Goal: Task Accomplishment & Management: Manage account settings

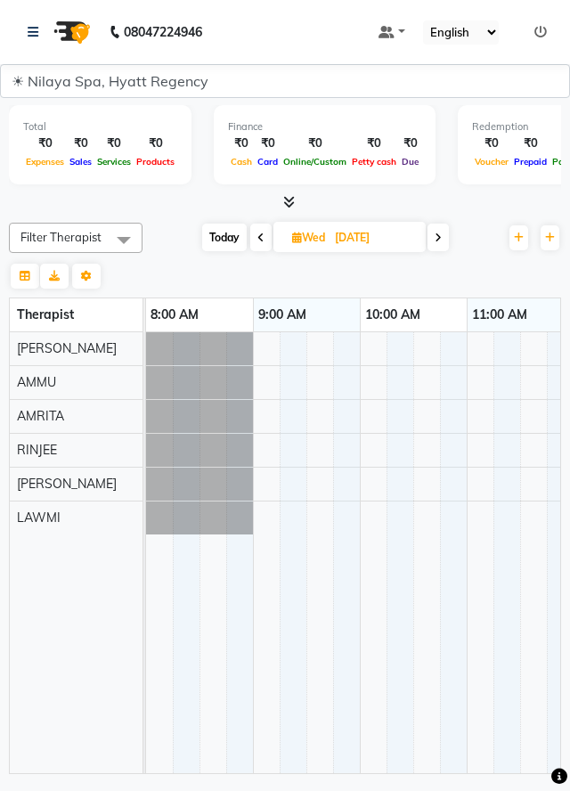
click at [431, 224] on span at bounding box center [438, 238] width 21 height 28
click at [437, 237] on icon at bounding box center [438, 237] width 7 height 11
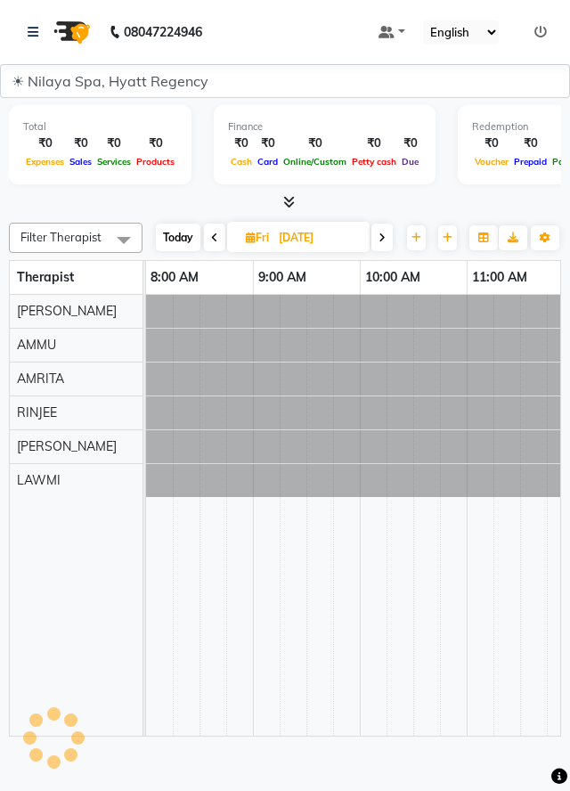
type input "26-09-2025"
click at [295, 236] on input "26-09-2025" at bounding box center [317, 237] width 89 height 27
select select "9"
select select "2025"
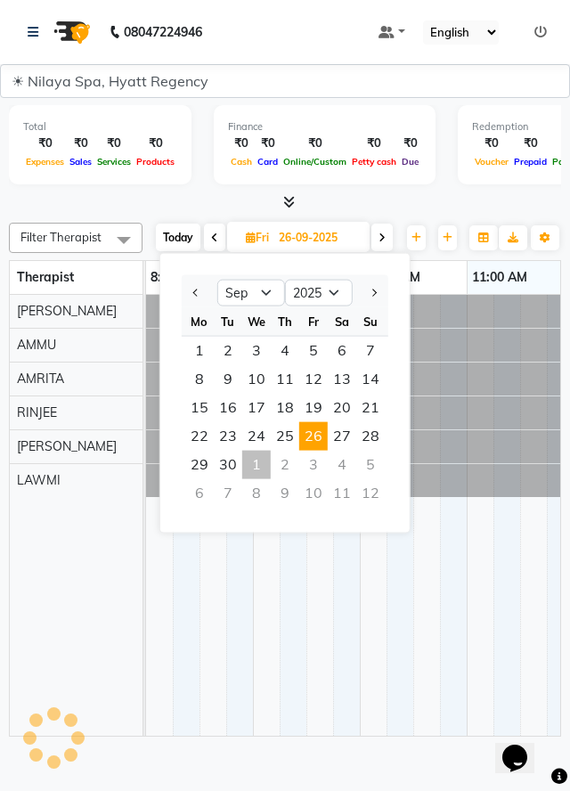
click at [257, 455] on div "1" at bounding box center [256, 465] width 29 height 29
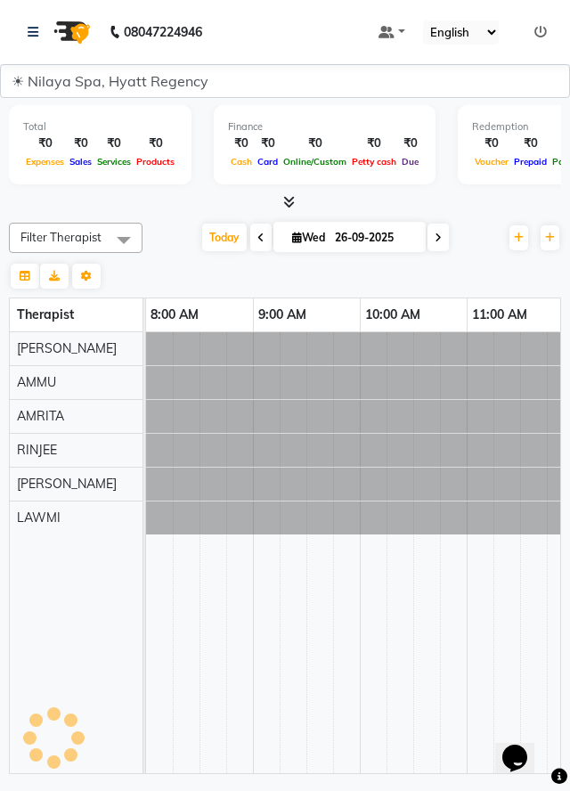
type input "01-10-2025"
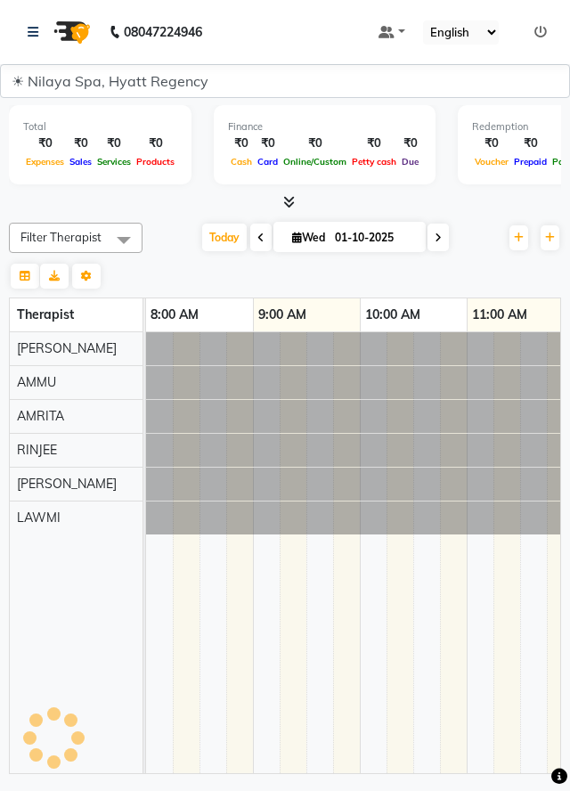
scroll to position [0, 855]
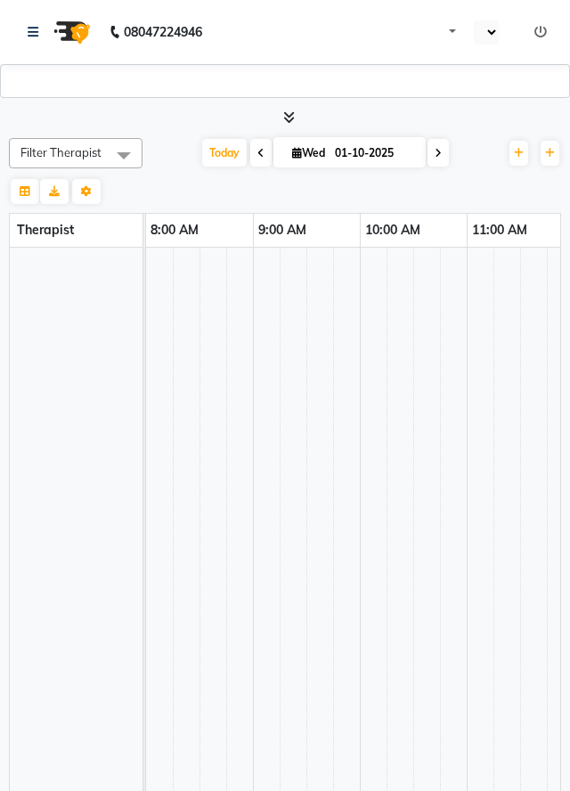
select select "en"
select select "3961"
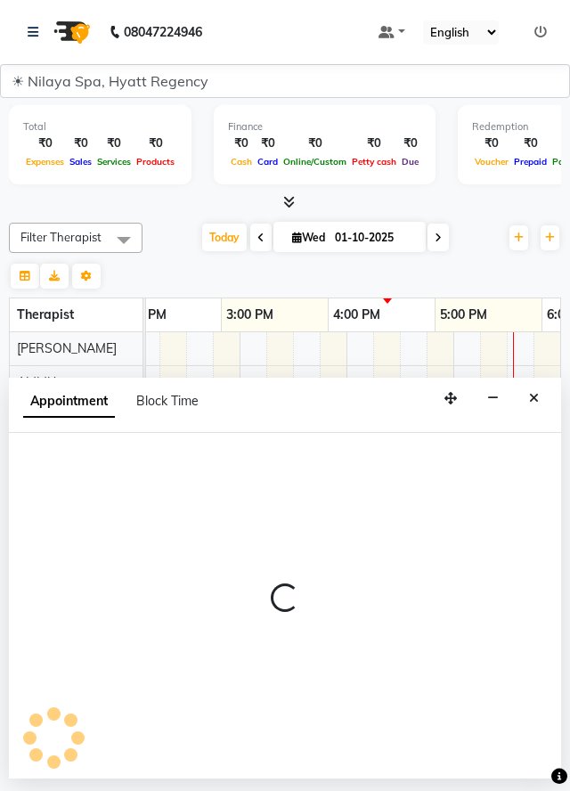
scroll to position [0, 548]
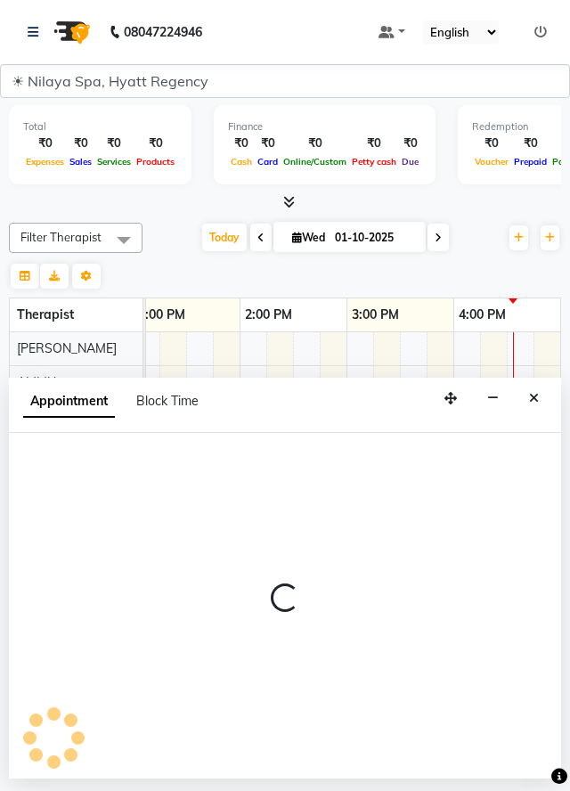
select select "92716"
select select "tentative"
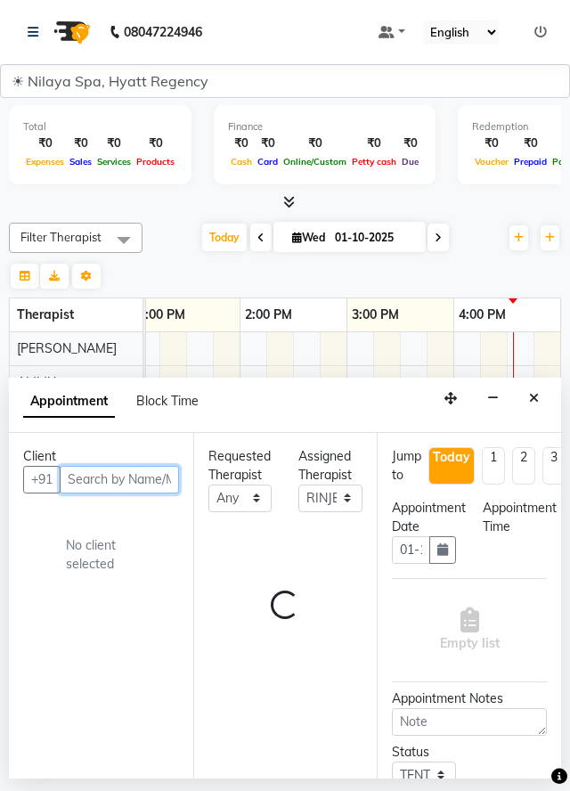
select select "1230"
click at [525, 396] on button "Close" at bounding box center [534, 399] width 26 height 28
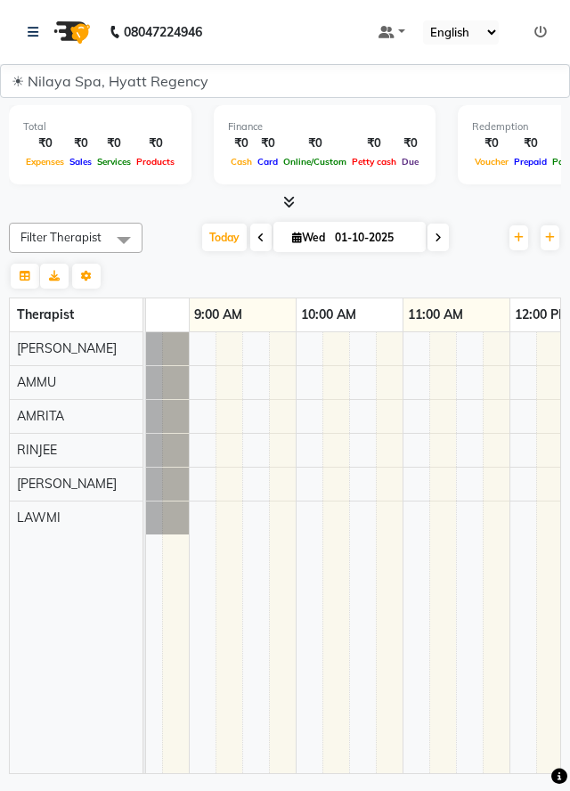
scroll to position [0, 0]
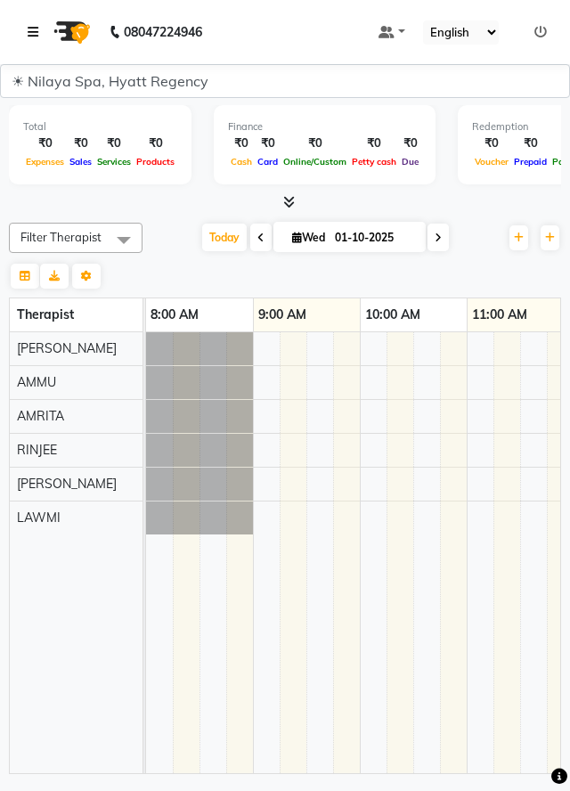
click at [29, 47] on link at bounding box center [37, 32] width 18 height 50
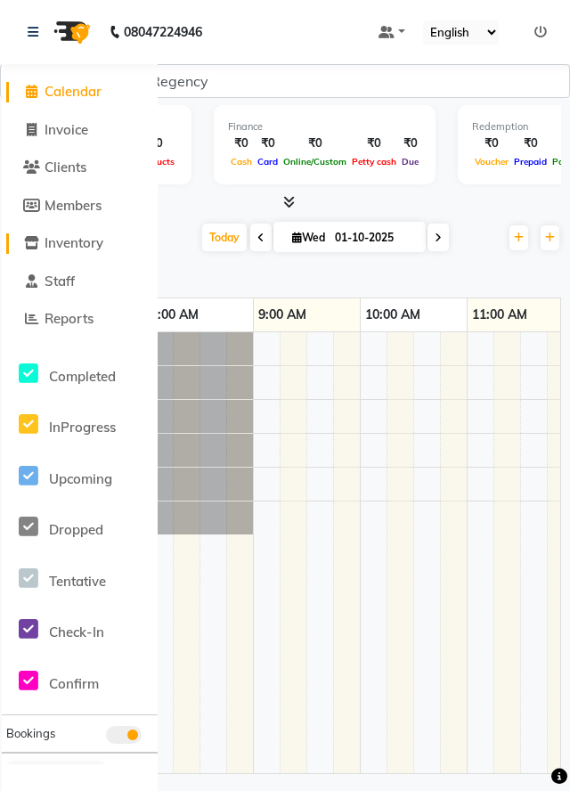
click at [61, 249] on span "Inventory" at bounding box center [74, 242] width 59 height 17
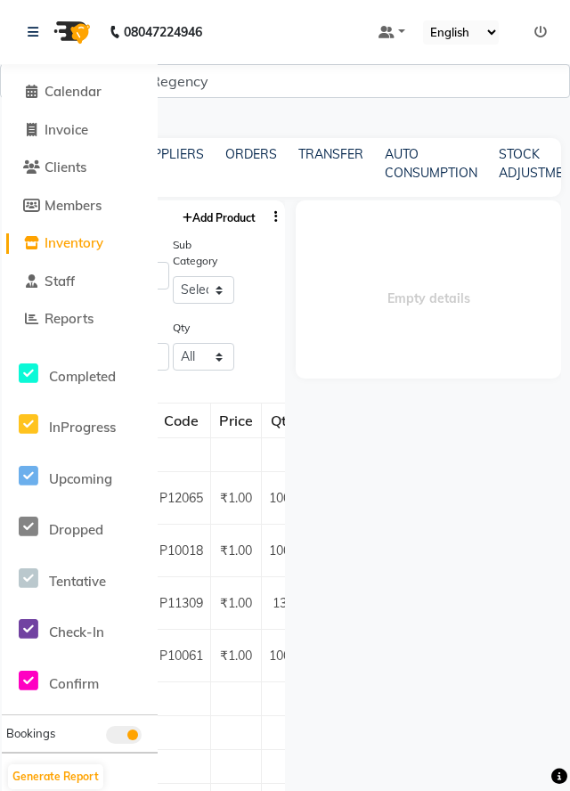
click at [202, 222] on link "Add Product" at bounding box center [219, 217] width 82 height 22
select select "true"
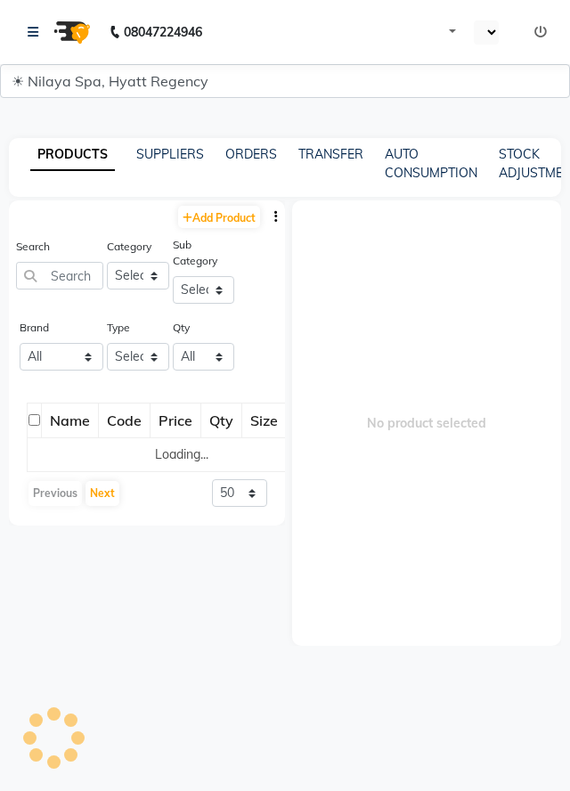
select select "3961"
select select "en"
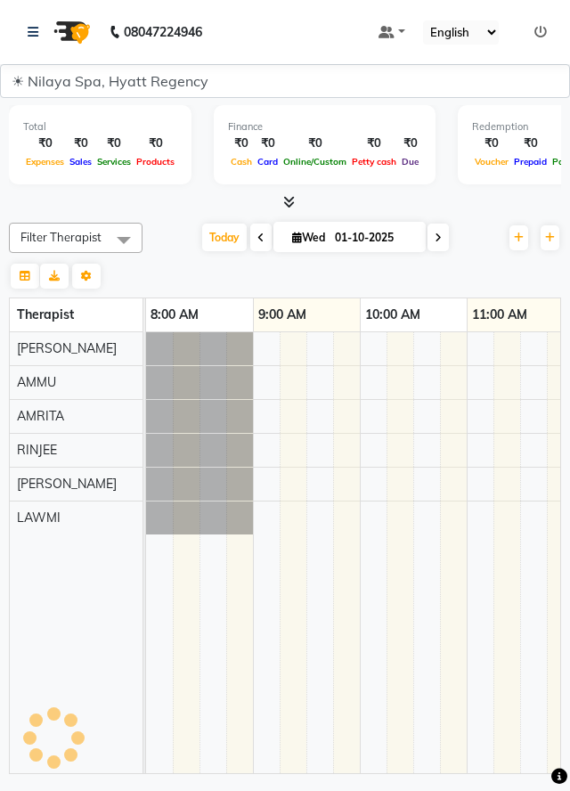
scroll to position [0, 855]
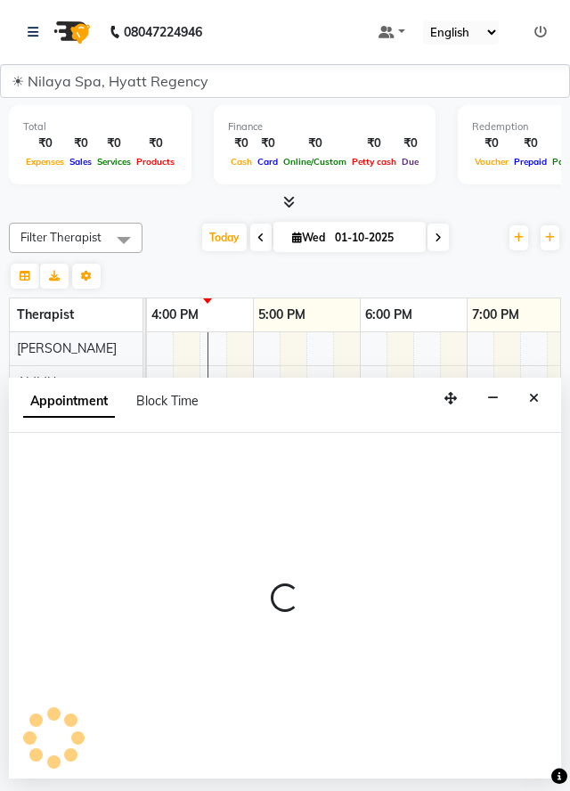
select select "92714"
select select "1005"
select select "tentative"
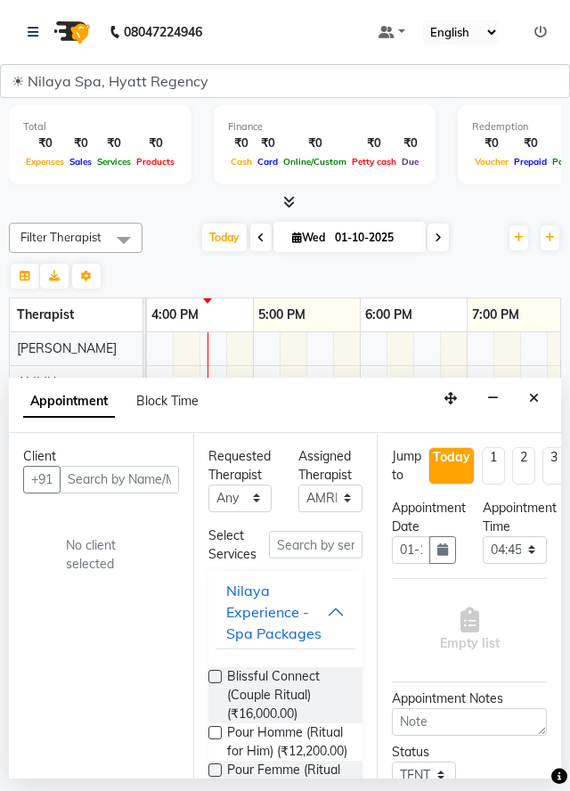
click at [505, 395] on button "button" at bounding box center [493, 399] width 28 height 28
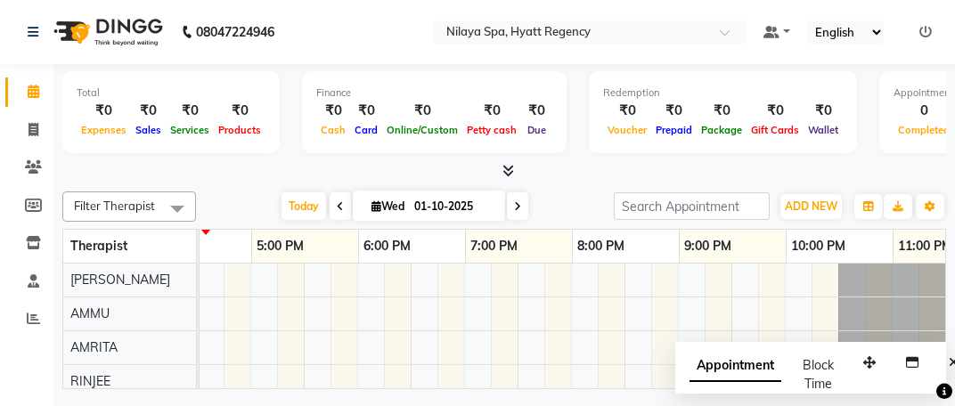
scroll to position [0, 910]
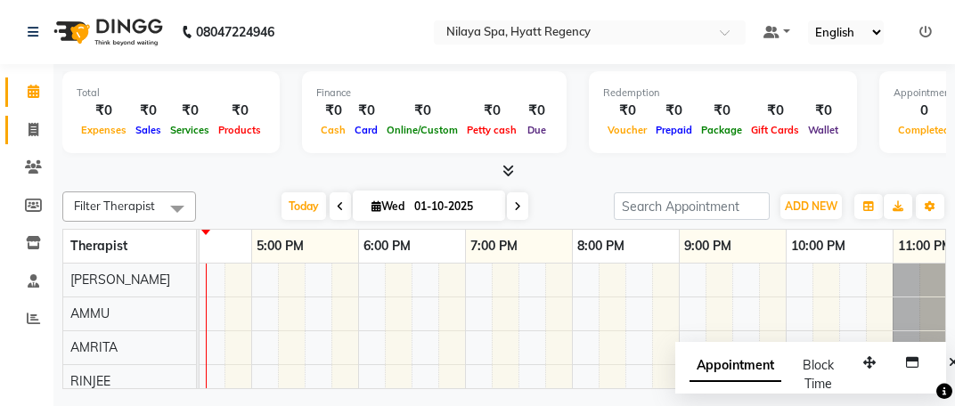
click at [27, 143] on link "Invoice" at bounding box center [26, 130] width 43 height 29
select select "service"
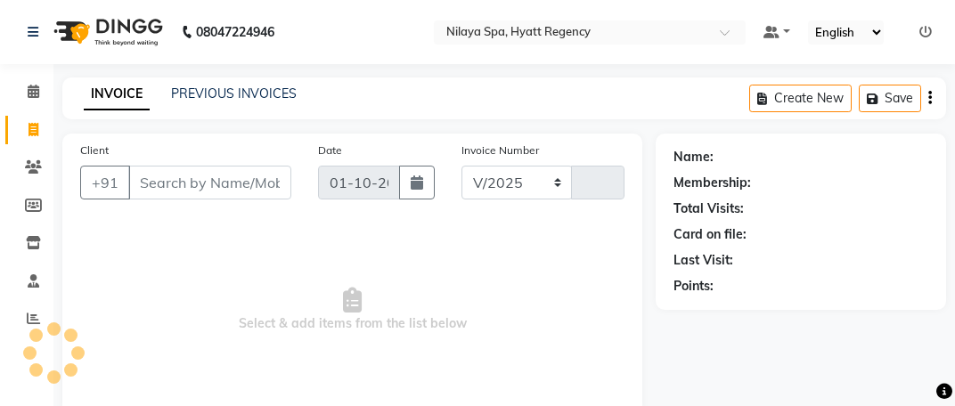
select select "9036"
type input "0072"
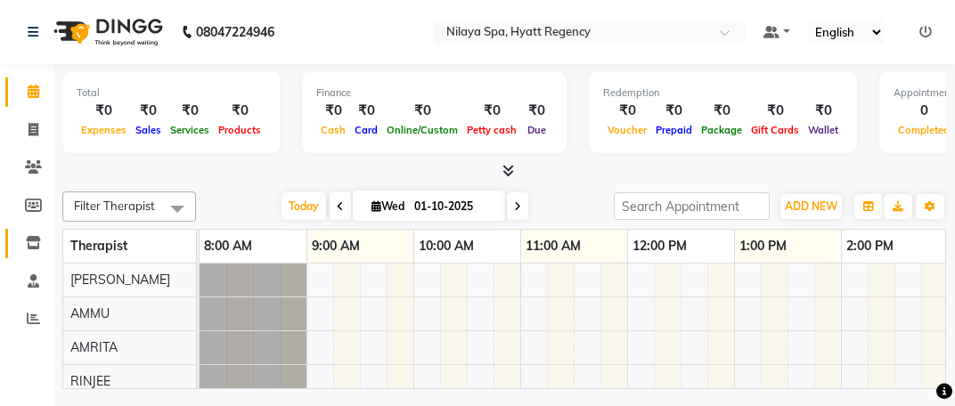
click at [29, 250] on span at bounding box center [33, 243] width 31 height 20
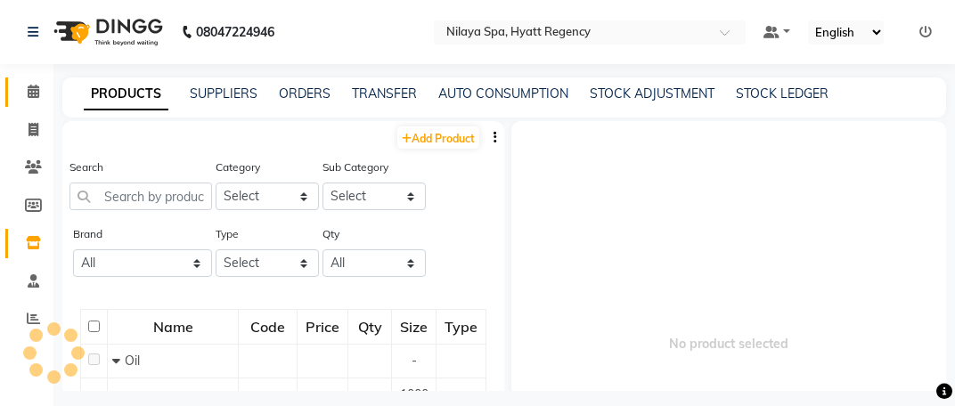
click at [28, 94] on icon at bounding box center [34, 91] width 12 height 13
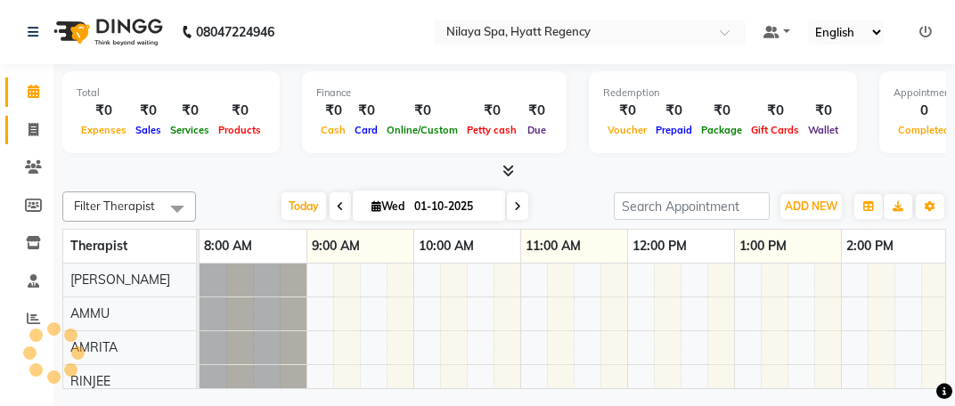
click at [35, 140] on link "Invoice" at bounding box center [26, 130] width 43 height 29
select select "service"
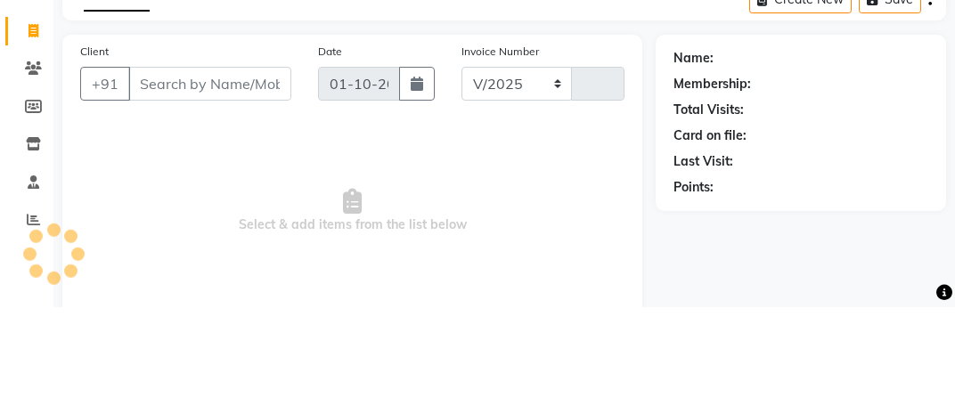
select select "9036"
type input "0072"
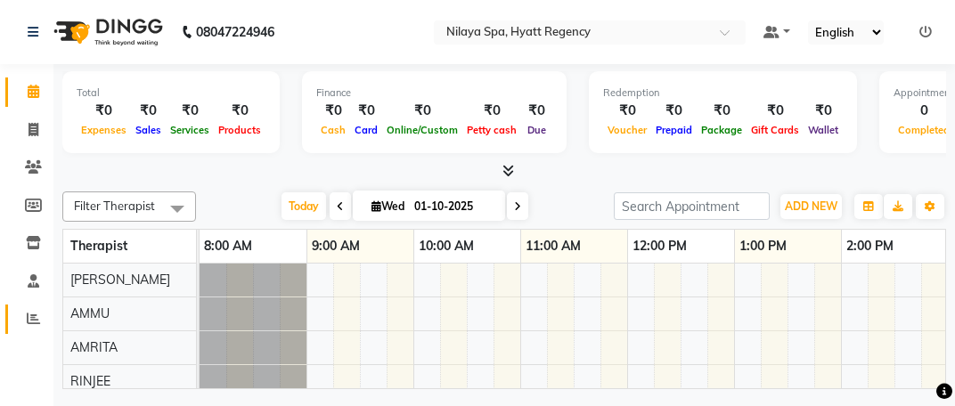
click at [27, 330] on link "Reports" at bounding box center [26, 319] width 43 height 29
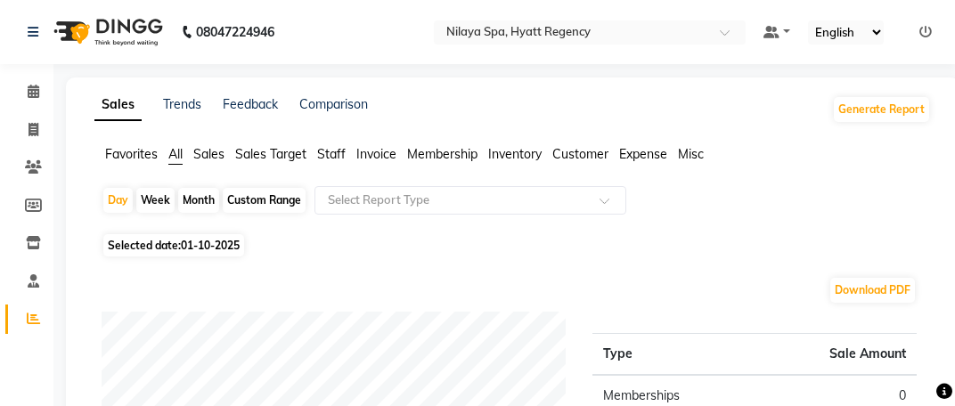
click at [536, 154] on span "Inventory" at bounding box center [514, 154] width 53 height 16
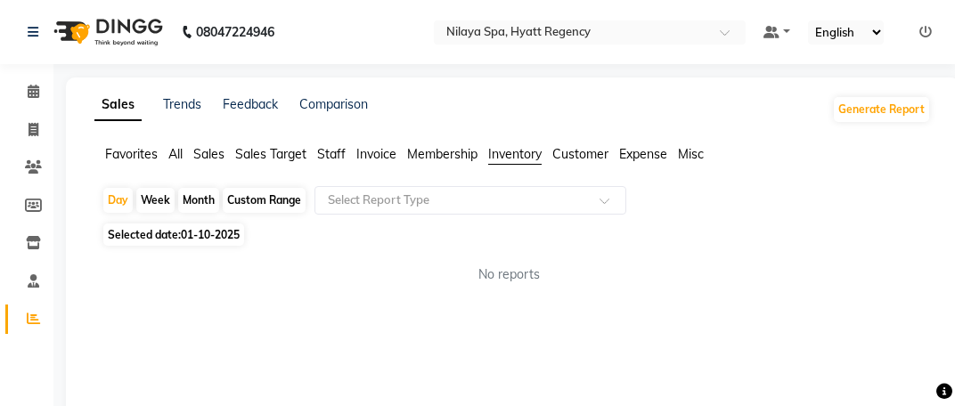
click at [463, 207] on input "text" at bounding box center [452, 201] width 257 height 18
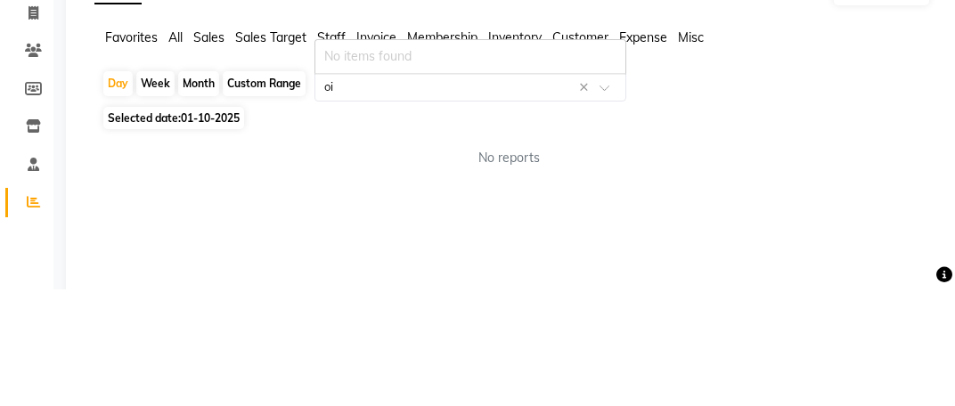
type input "oil"
click at [569, 181] on app-reports "Favorites All Sales Sales Target Staff Invoice Membership Inventory Customer Ex…" at bounding box center [513, 221] width 858 height 153
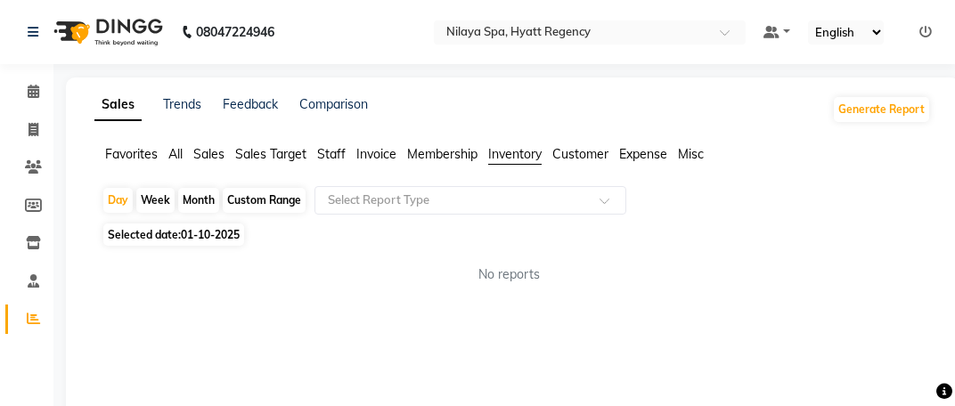
click at [569, 210] on div "Select Report Type" at bounding box center [470, 200] width 312 height 29
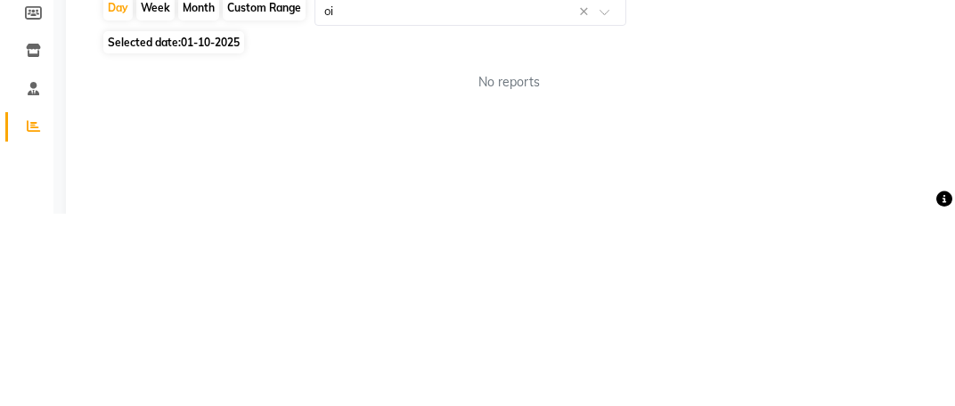
type input "oil"
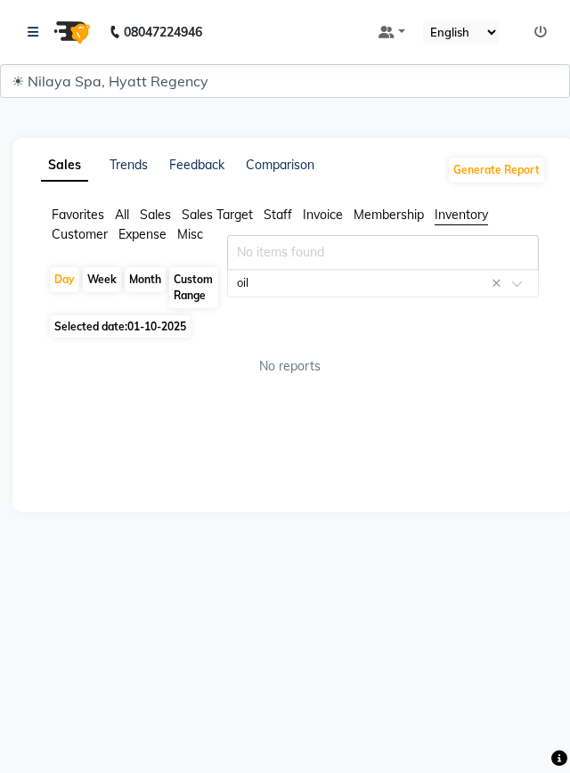
click at [524, 281] on span at bounding box center [523, 289] width 22 height 18
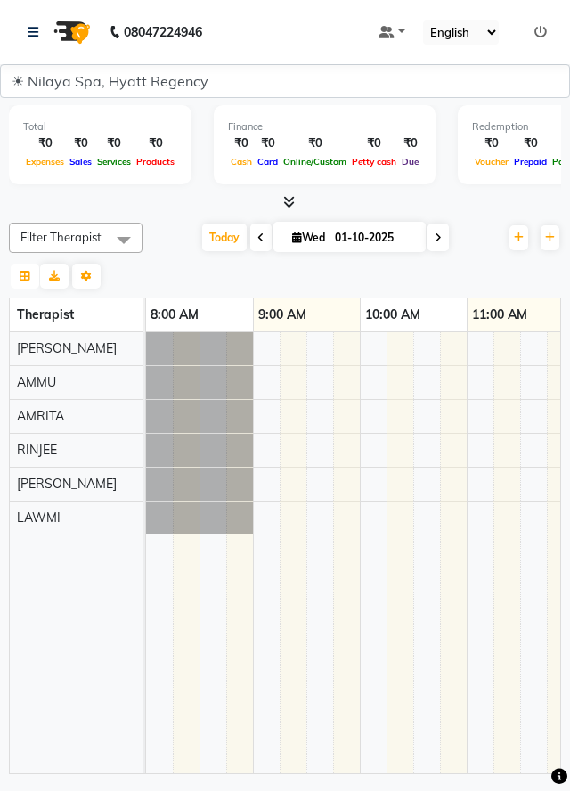
click at [22, 281] on button "button" at bounding box center [25, 276] width 29 height 25
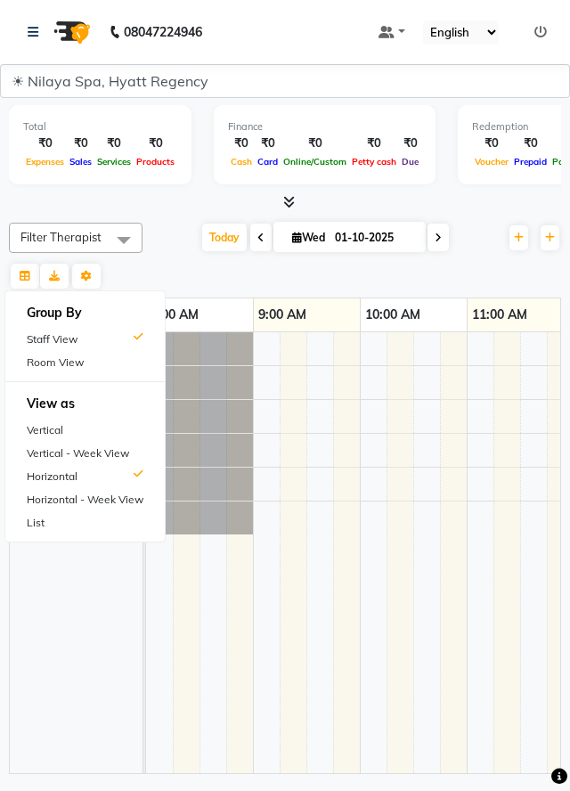
click at [262, 418] on td at bounding box center [266, 552] width 27 height 441
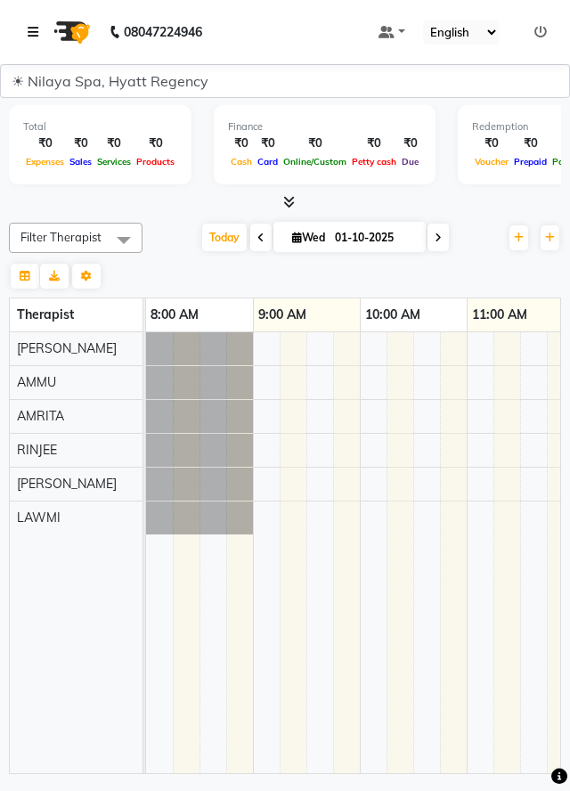
click at [43, 32] on link at bounding box center [37, 32] width 18 height 50
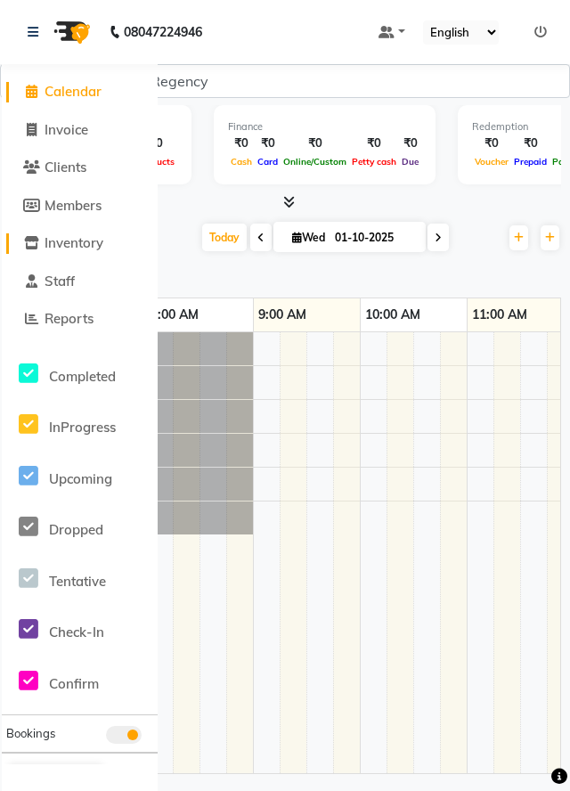
click at [46, 249] on span "Inventory" at bounding box center [74, 242] width 59 height 17
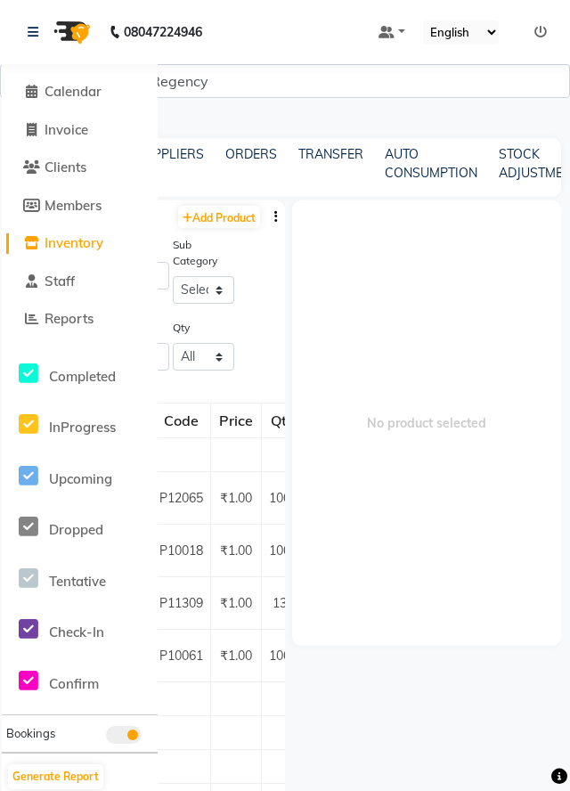
click at [37, 485] on div at bounding box center [80, 479] width 156 height 20
click at [271, 440] on td at bounding box center [283, 455] width 44 height 34
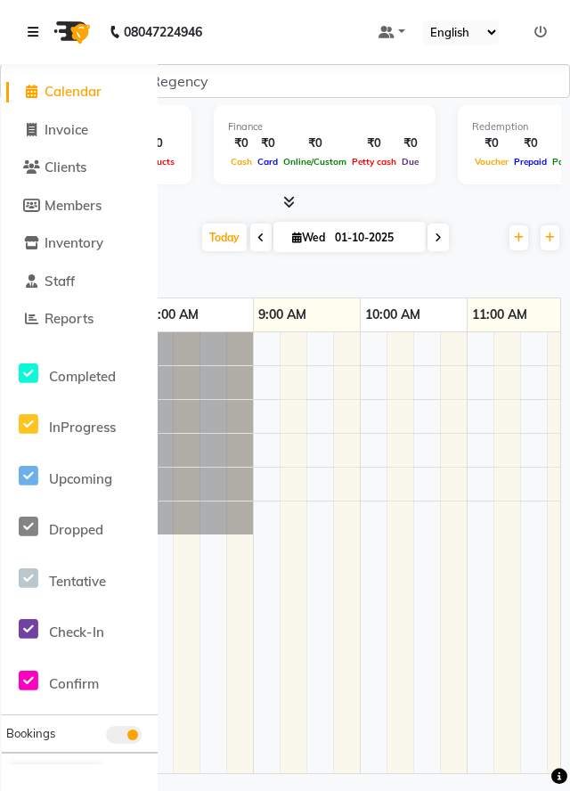
click at [30, 37] on icon at bounding box center [33, 32] width 11 height 12
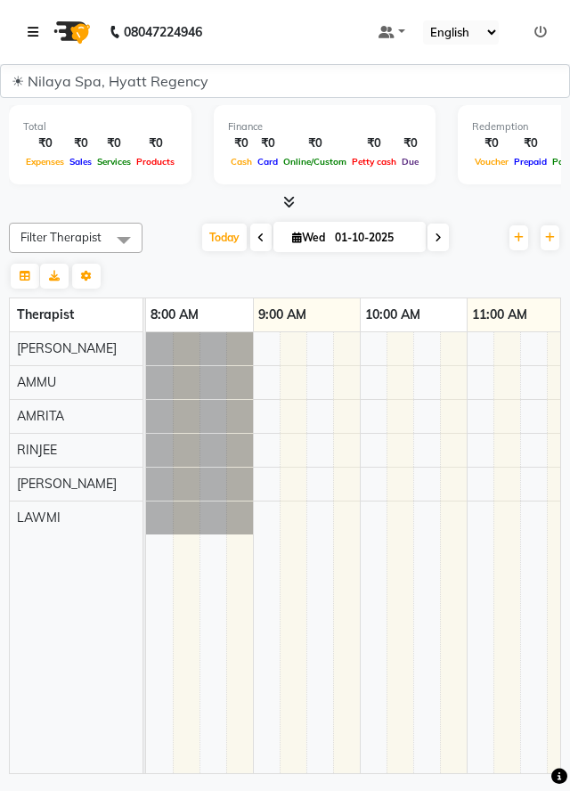
click at [30, 40] on link at bounding box center [37, 32] width 18 height 50
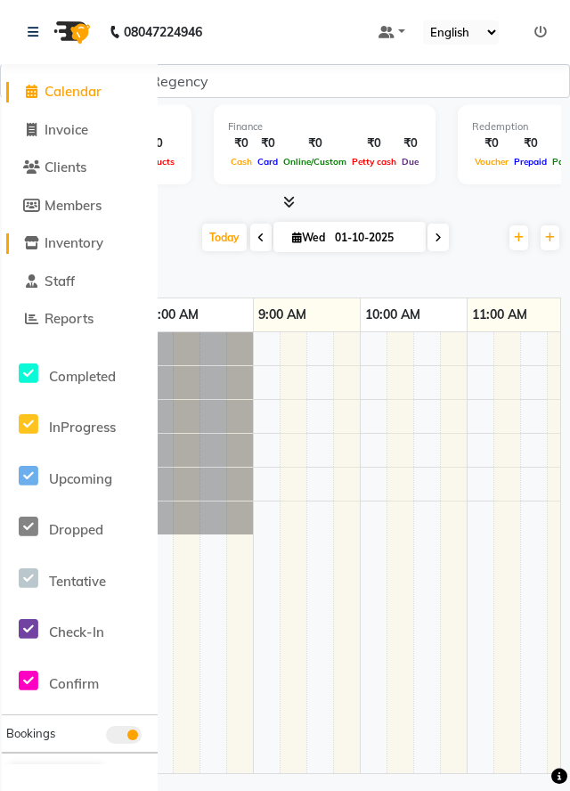
click at [82, 244] on span "Inventory" at bounding box center [74, 242] width 59 height 17
click at [94, 242] on span "Inventory" at bounding box center [74, 242] width 59 height 17
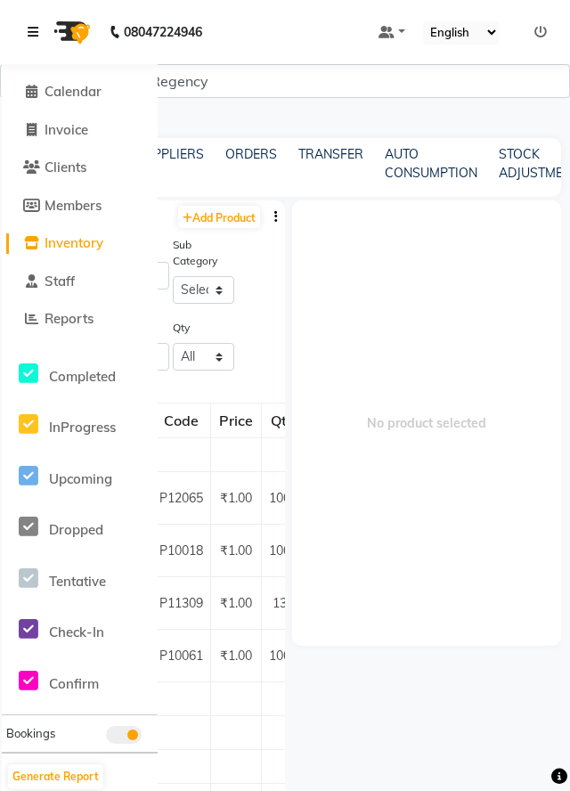
click at [29, 29] on icon at bounding box center [33, 32] width 11 height 12
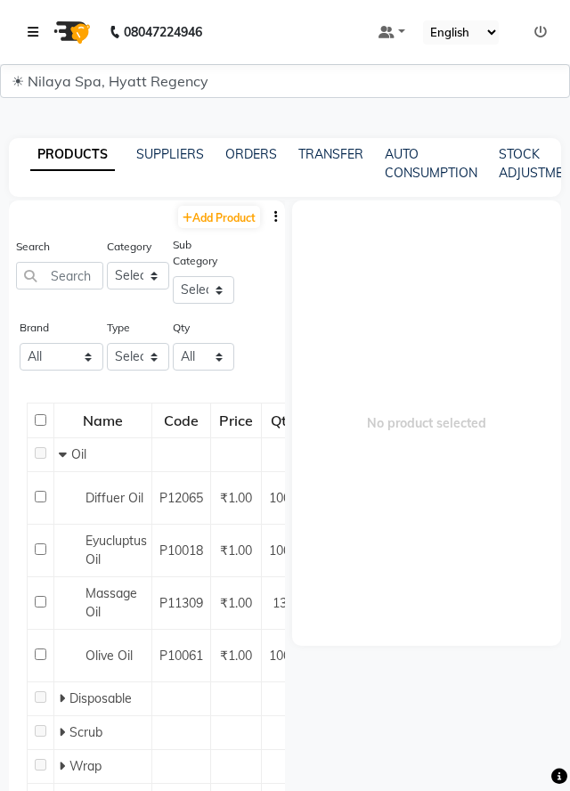
click at [34, 41] on link at bounding box center [37, 32] width 18 height 50
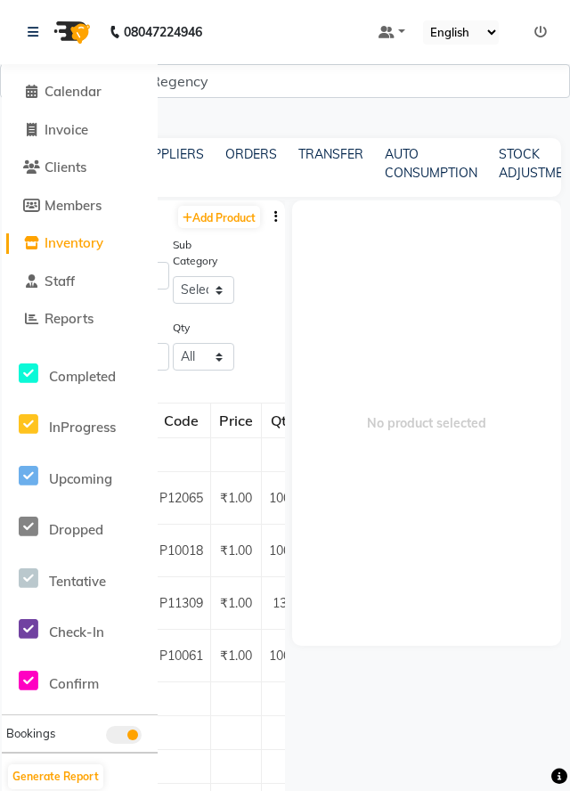
click at [436, 340] on span "No product selected" at bounding box center [426, 422] width 269 height 445
click at [30, 30] on icon at bounding box center [33, 32] width 11 height 12
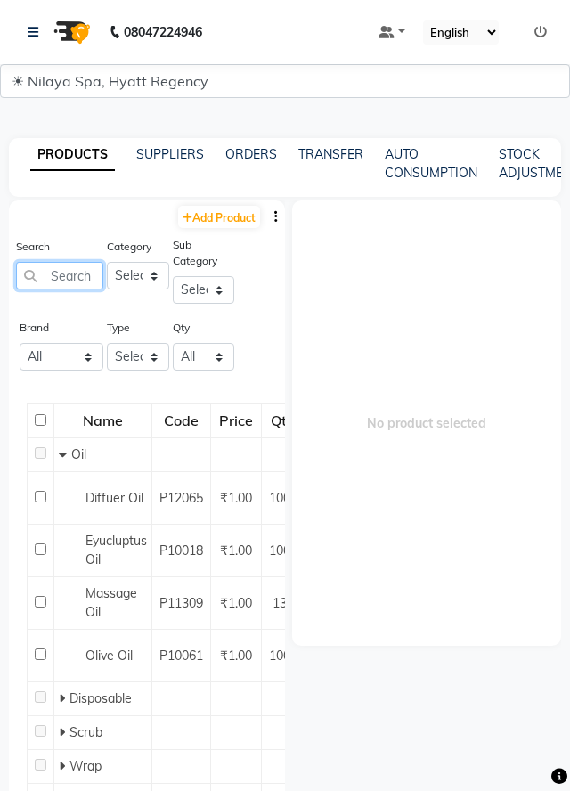
click at [65, 274] on input "text" at bounding box center [59, 276] width 87 height 28
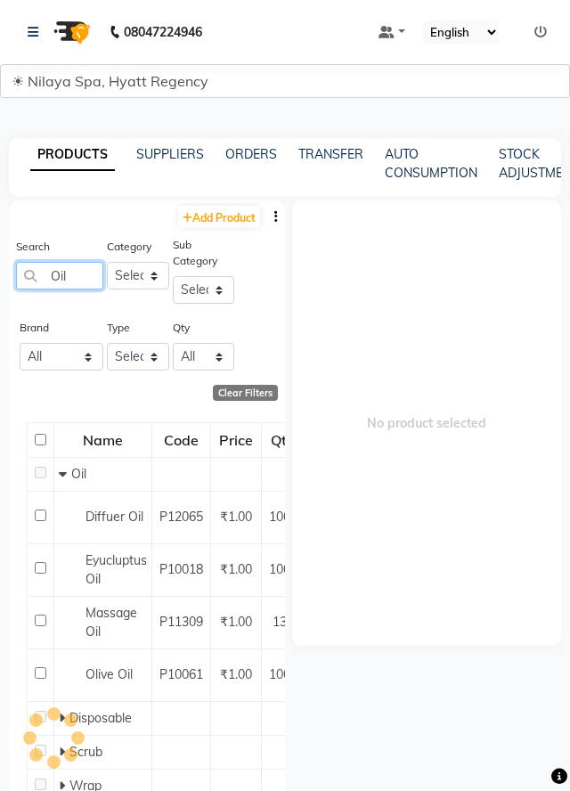
type input "Oil"
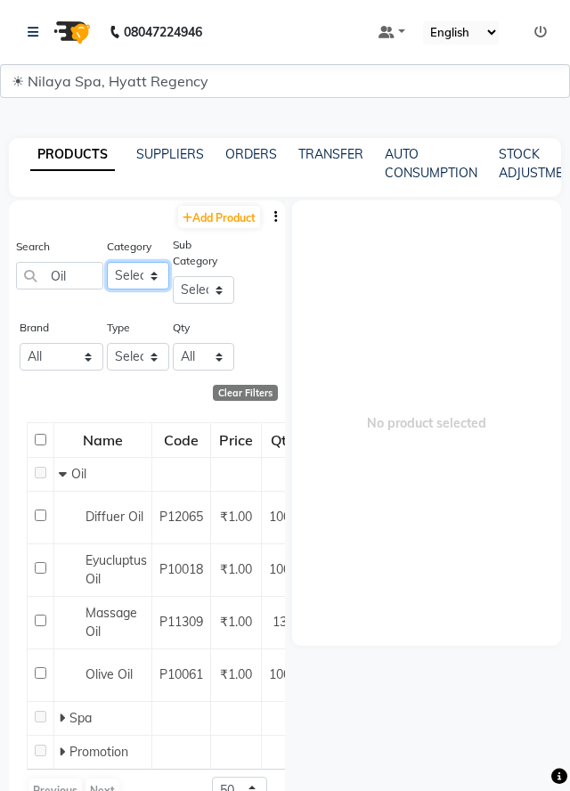
scroll to position [31, 0]
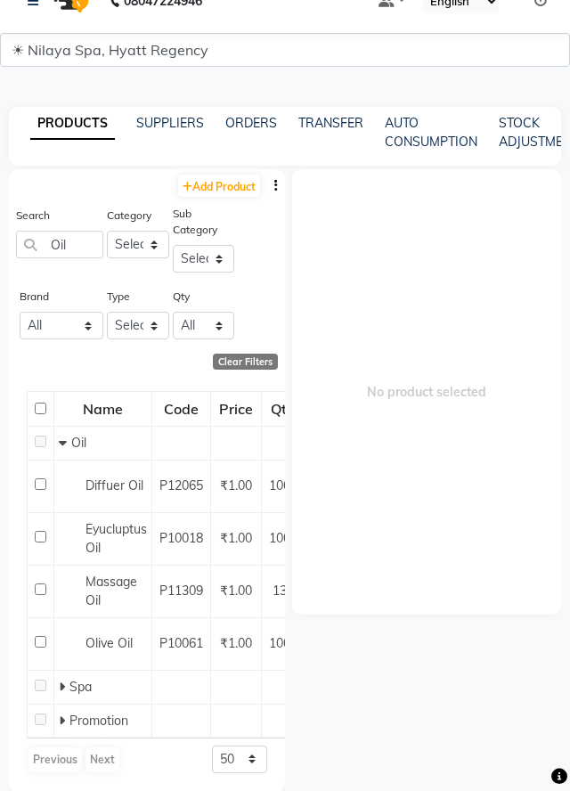
click at [37, 589] on input "checkbox" at bounding box center [41, 589] width 12 height 12
checkbox input "true"
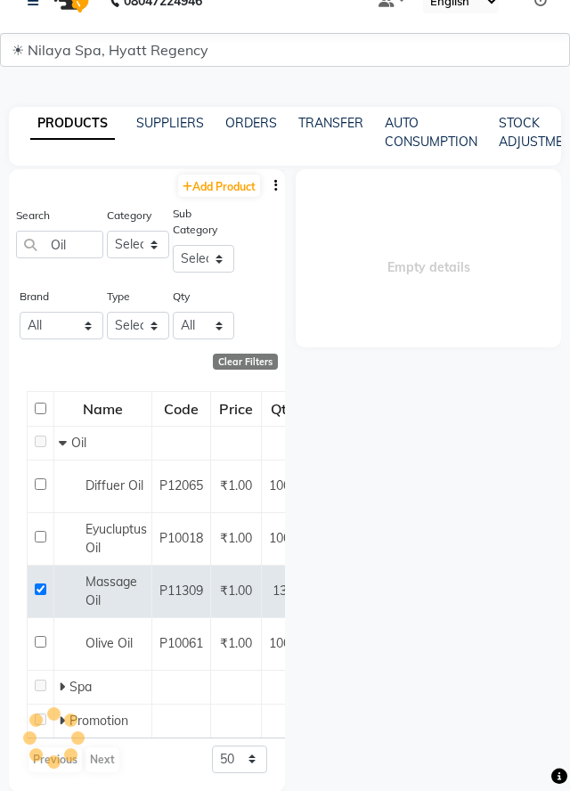
select select
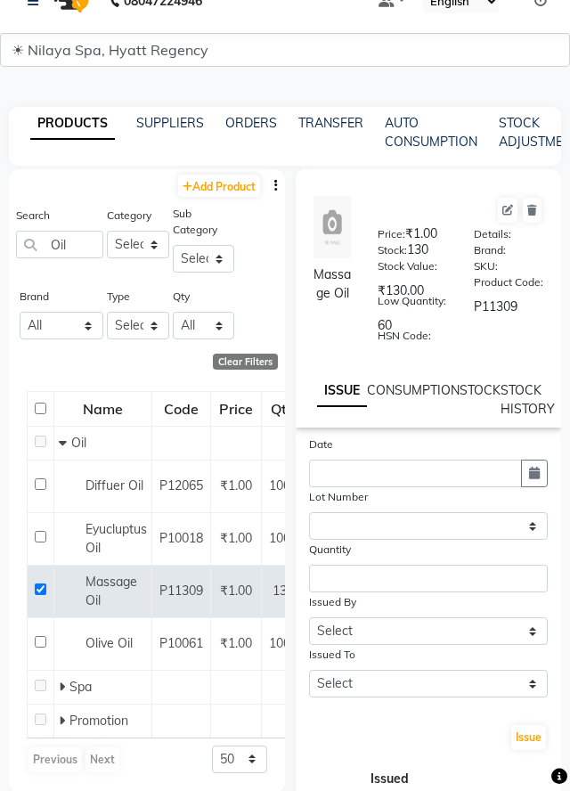
click at [495, 385] on link "STOCK" at bounding box center [480, 390] width 41 height 16
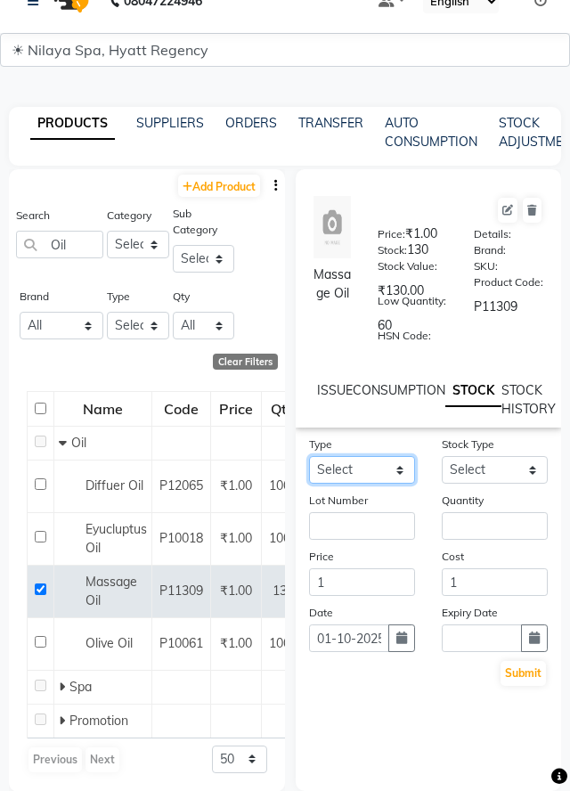
click at [396, 478] on select "Select In Out" at bounding box center [362, 470] width 106 height 28
select select "in"
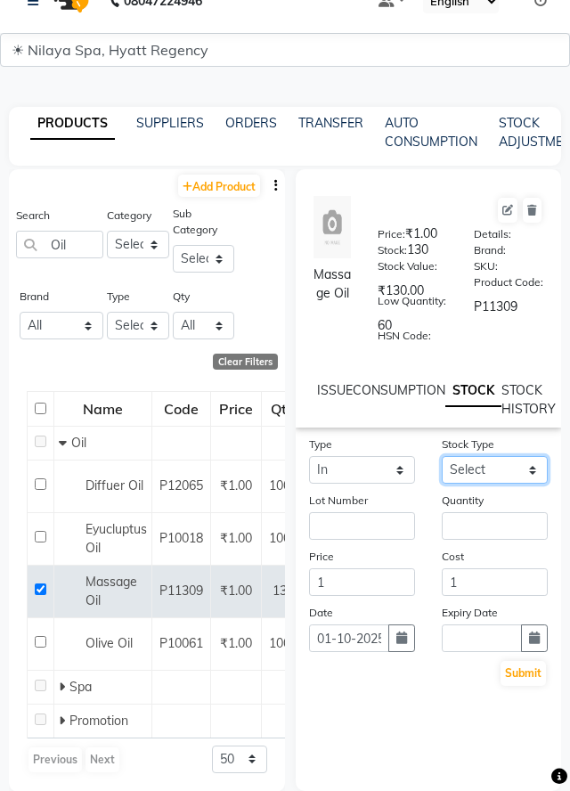
click at [506, 479] on select "Select New Stock Adjustment Return Other" at bounding box center [495, 470] width 106 height 28
select select "new stock"
click at [511, 521] on input "number" at bounding box center [495, 526] width 106 height 28
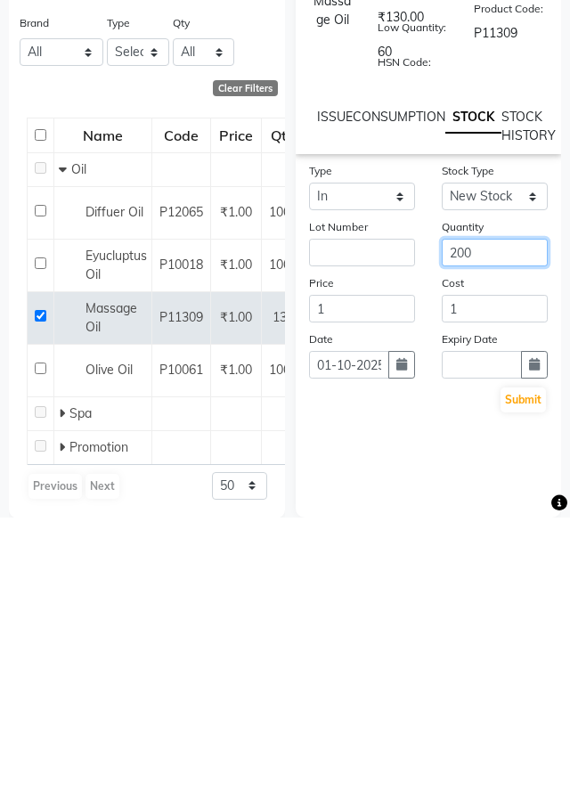
type input "200"
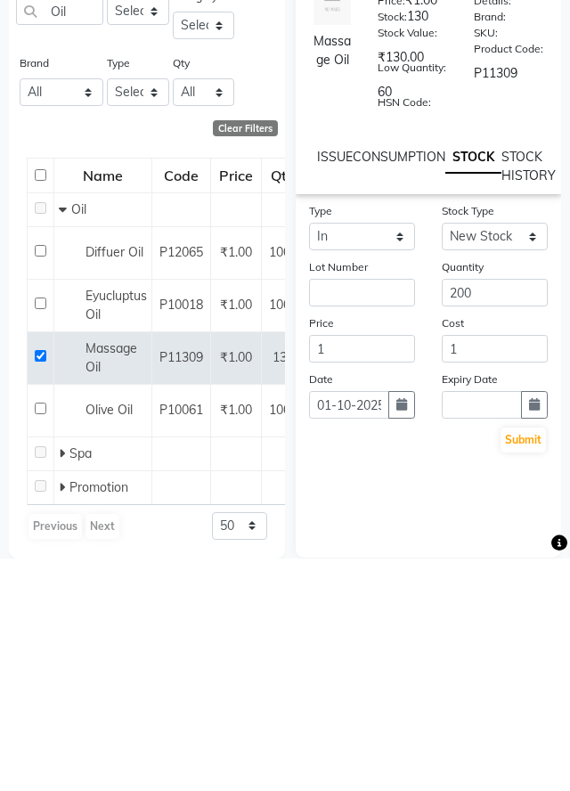
click at [424, 709] on div "Type Select In Out Stock Type Select New Stock Adjustment Return Other Lot Numb…" at bounding box center [428, 613] width 265 height 356
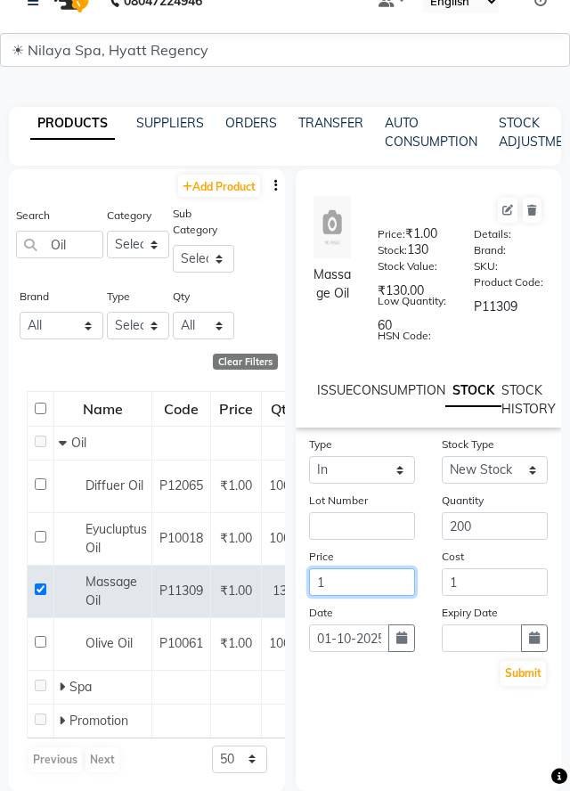
click at [370, 596] on input "1" at bounding box center [362, 582] width 106 height 28
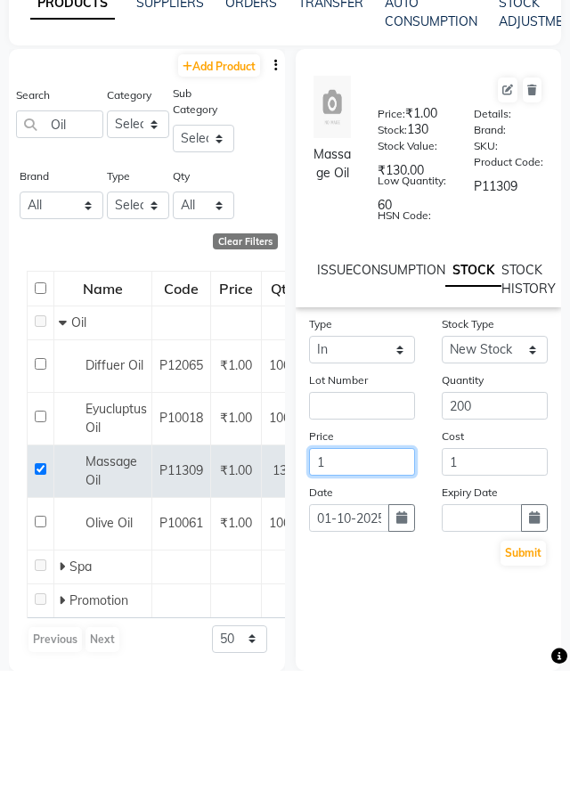
scroll to position [71, 0]
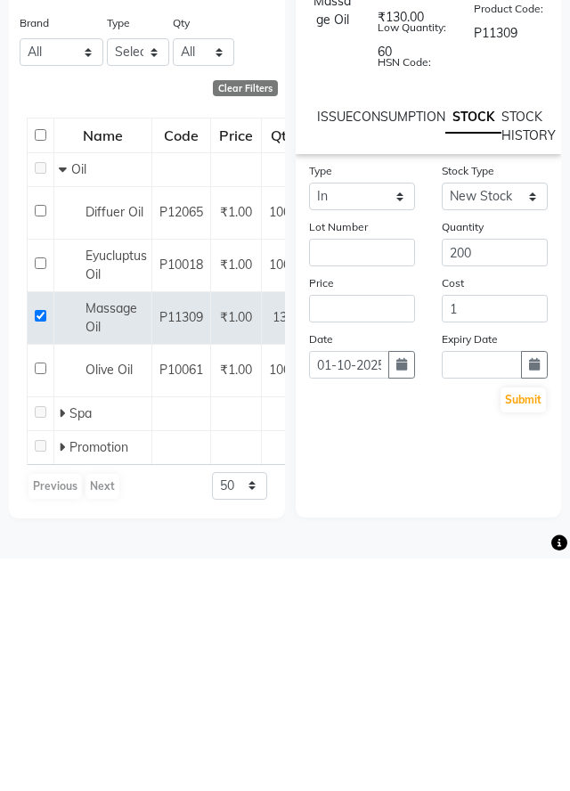
click at [423, 673] on div "Type Select In Out Stock Type Select New Stock Adjustment Return Other Lot Numb…" at bounding box center [428, 573] width 265 height 356
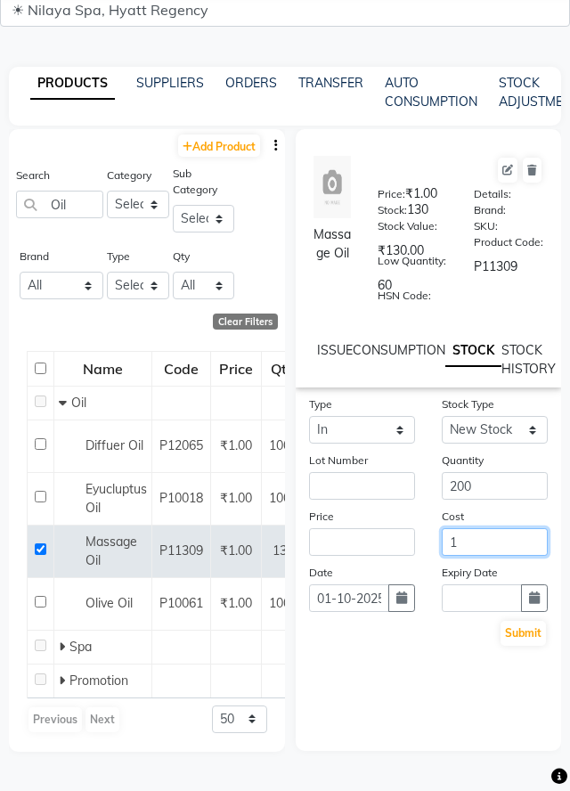
click at [528, 535] on input "1" at bounding box center [495, 542] width 106 height 28
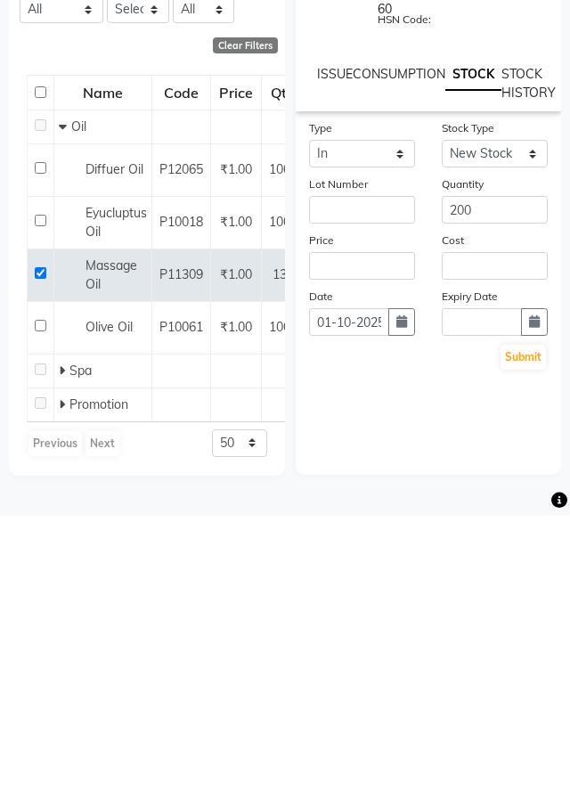
click at [414, 695] on div "Type Select In Out Stock Type Select New Stock Adjustment Return Other Lot Numb…" at bounding box center [428, 573] width 265 height 356
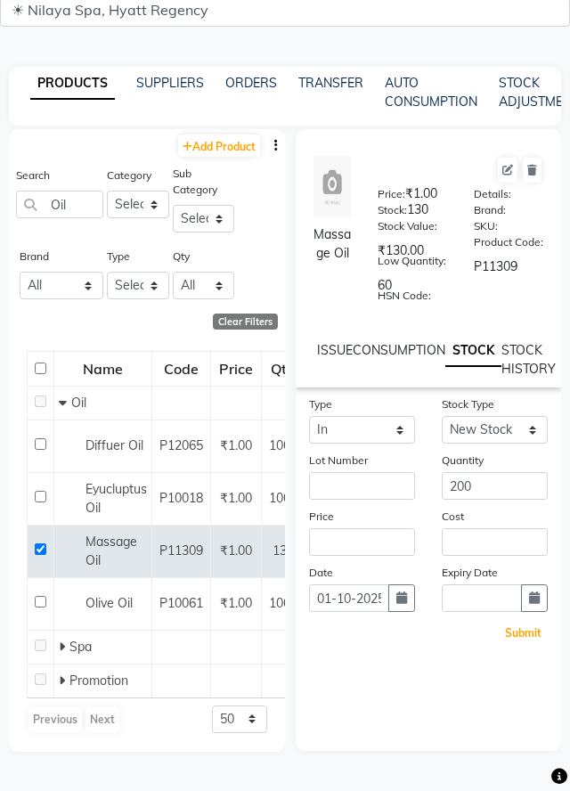
click at [521, 631] on button "Submit" at bounding box center [523, 633] width 45 height 25
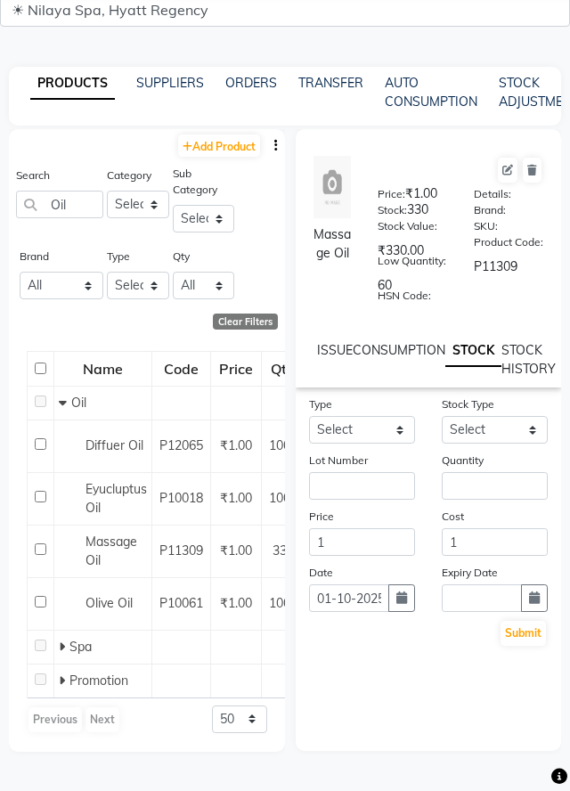
scroll to position [0, 0]
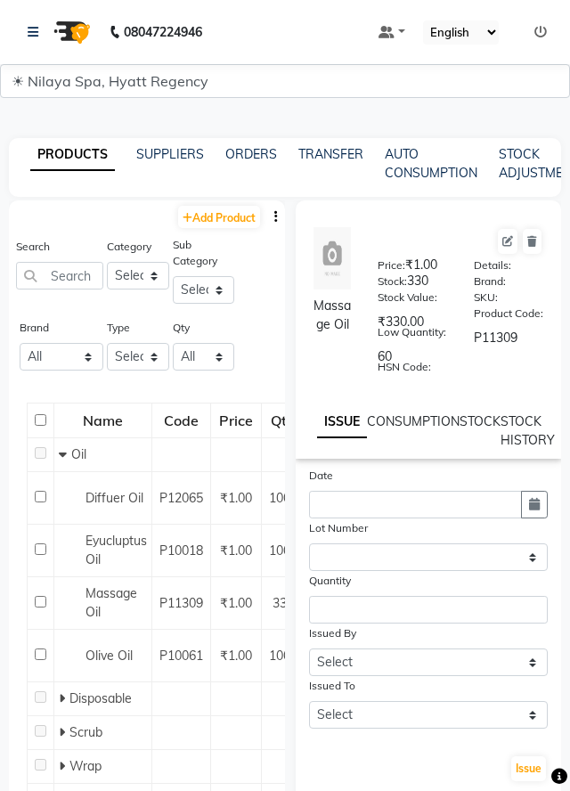
select select
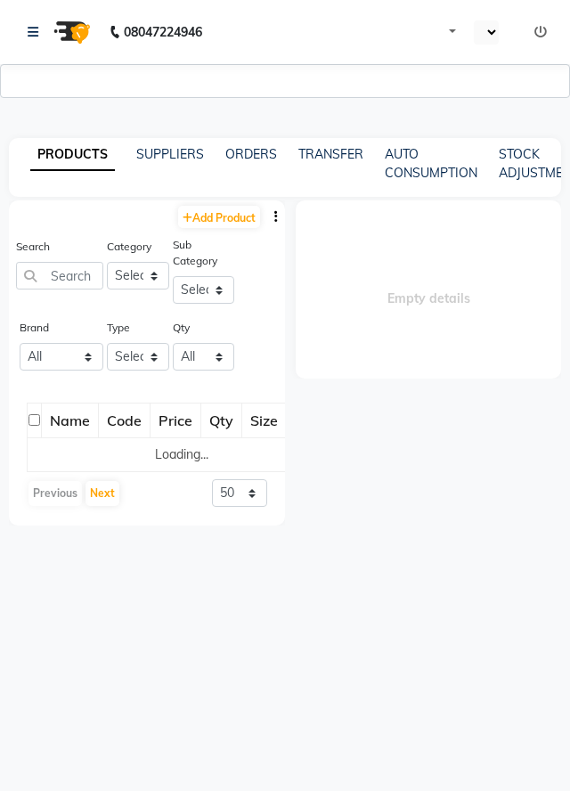
select select "3961"
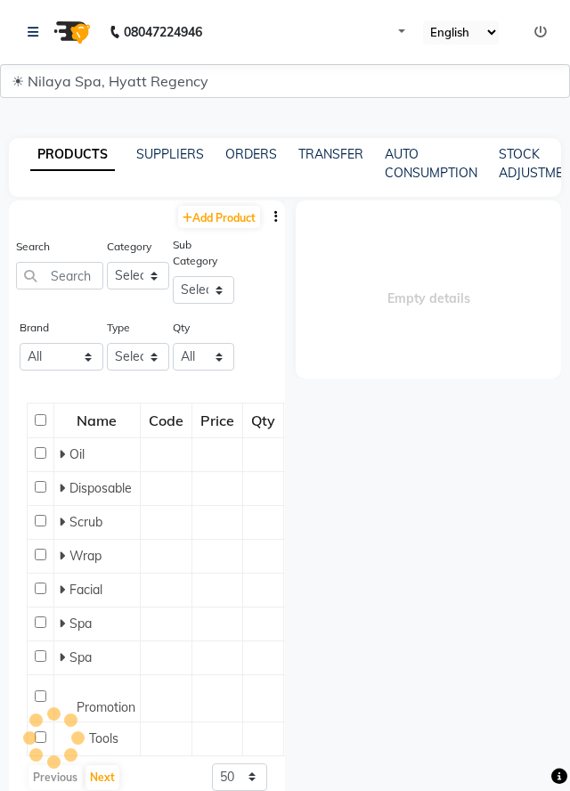
select select
